Goal: Submit feedback/report problem: Submit feedback/report problem

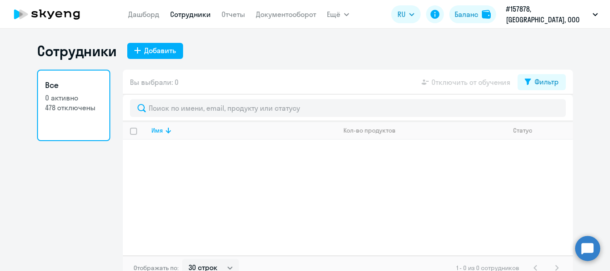
select select "30"
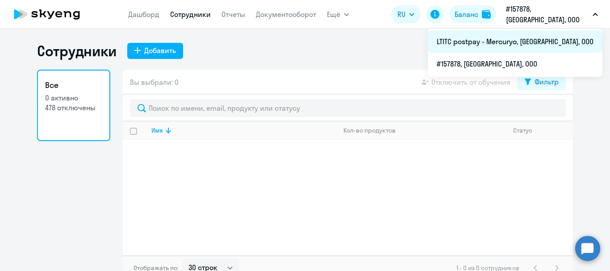
click at [536, 41] on li "LTITC postpay - Mercuryo, [GEOGRAPHIC_DATA], ООО" at bounding box center [515, 41] width 175 height 22
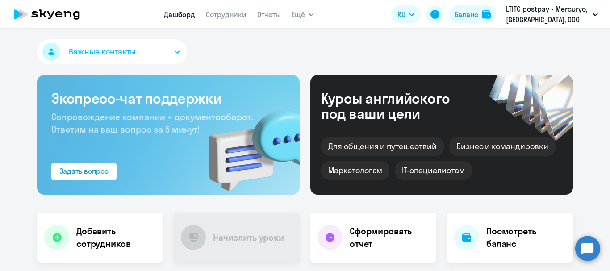
select select "30"
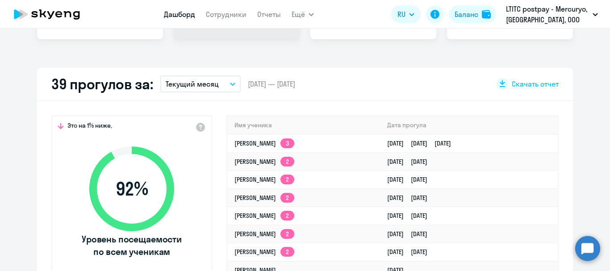
scroll to position [268, 0]
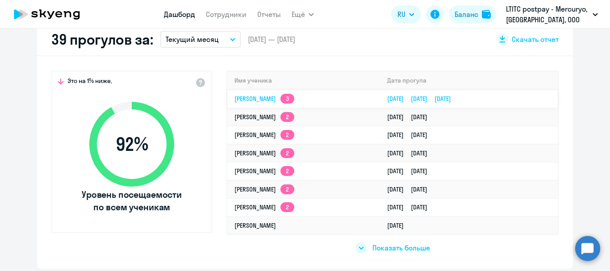
click at [261, 103] on td "[PERSON_NAME] 3" at bounding box center [303, 99] width 153 height 18
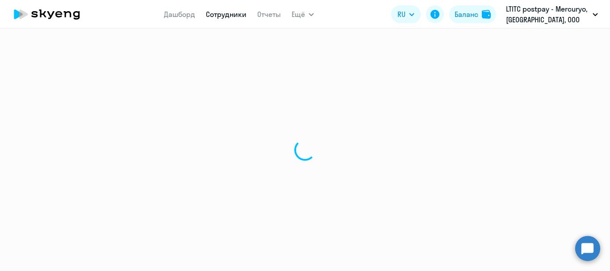
select select "english"
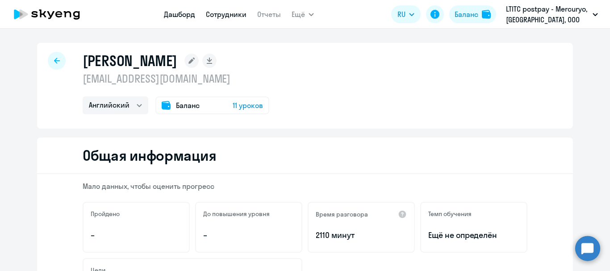
click at [169, 13] on link "Дашборд" at bounding box center [179, 14] width 31 height 9
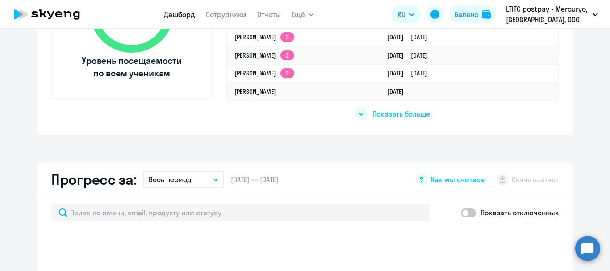
select select "30"
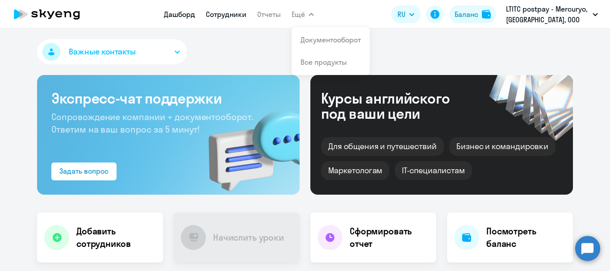
click at [228, 16] on link "Сотрудники" at bounding box center [226, 14] width 41 height 9
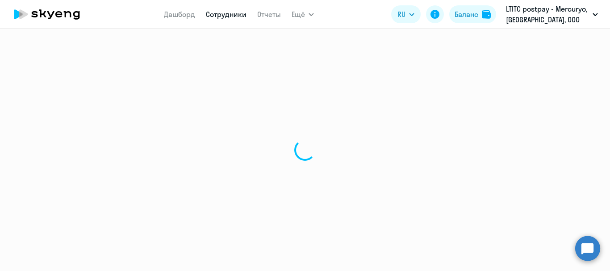
select select "30"
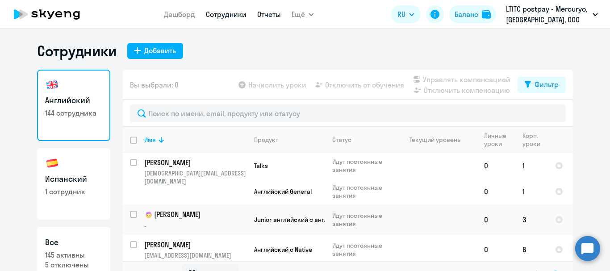
click at [262, 14] on link "Отчеты" at bounding box center [269, 14] width 24 height 9
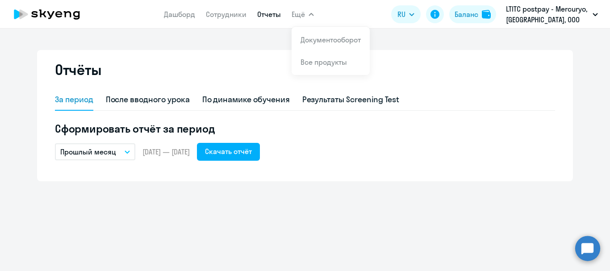
click at [304, 9] on span "Ещё" at bounding box center [298, 14] width 13 height 11
click at [304, 12] on span "Ещё" at bounding box center [298, 14] width 13 height 11
click at [272, 30] on div "Отчёты За период После вводного урока По динамике обучения Результаты Screening…" at bounding box center [305, 150] width 610 height 243
click at [176, 18] on link "Дашборд" at bounding box center [179, 14] width 31 height 9
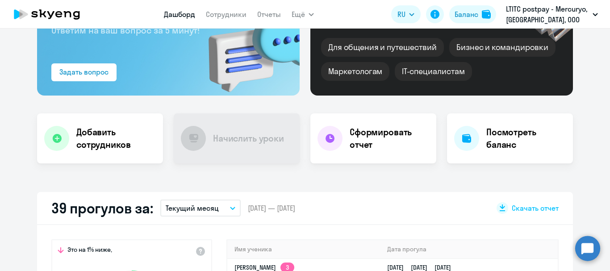
scroll to position [134, 0]
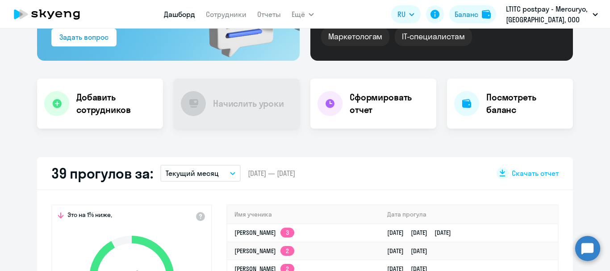
select select "30"
click at [588, 246] on circle at bounding box center [588, 248] width 25 height 25
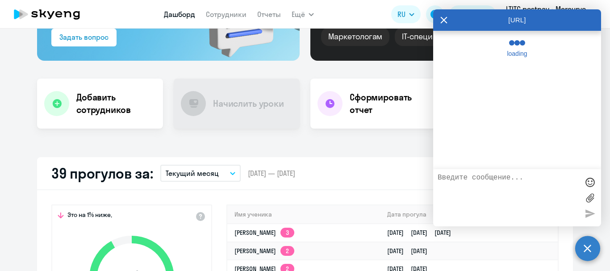
click at [486, 179] on textarea at bounding box center [508, 198] width 141 height 48
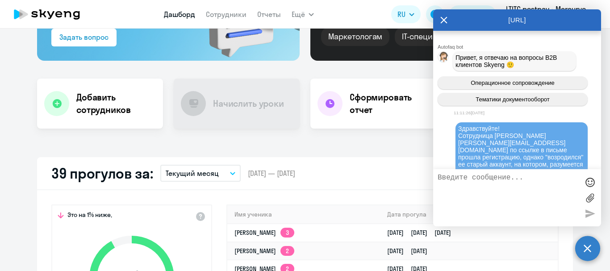
scroll to position [65780, 0]
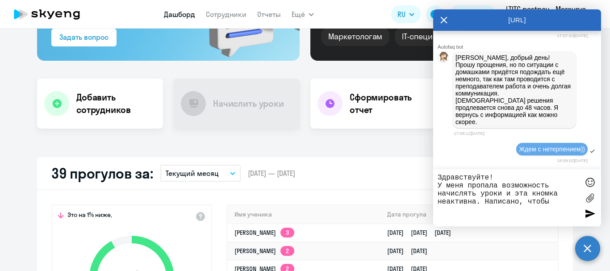
click at [529, 204] on textarea "Здравствуйте! У меня пропала возможность начислять уроки и эта кномка неактивна…" at bounding box center [508, 198] width 141 height 48
click at [546, 194] on textarea "Здравствуйте! У меня пропала возможность начислять уроки и эта кномка неактивна…" at bounding box center [508, 198] width 141 height 48
click at [567, 203] on textarea "Здравствуйте! У меня пропала возможность начислять уроки и эта кнопка неактивна…" at bounding box center [508, 198] width 141 height 48
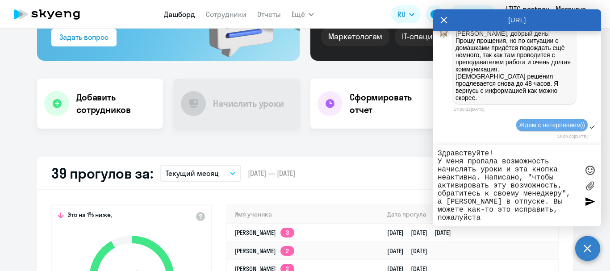
type textarea "Здравствуйте! У меня пропала возможность начислять уроки и эта кнопка неактивна…"
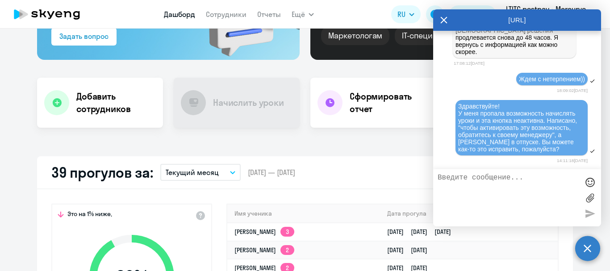
scroll to position [134, 0]
